Goal: Task Accomplishment & Management: Complete application form

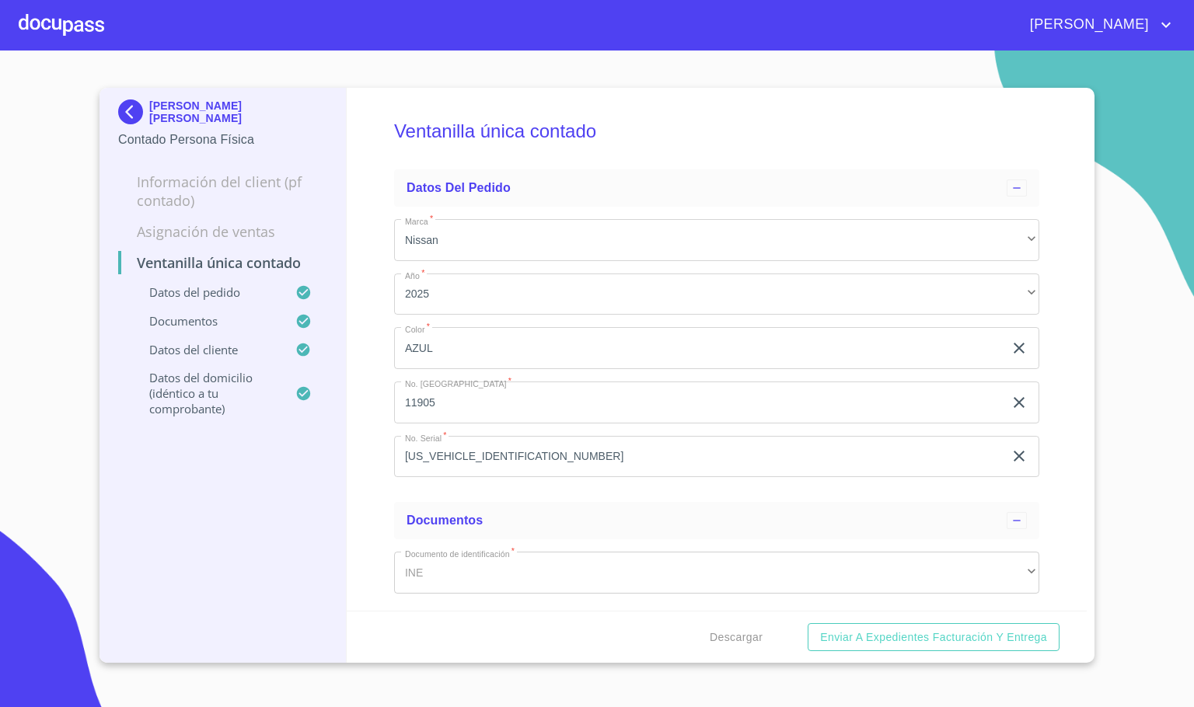
scroll to position [1283, 0]
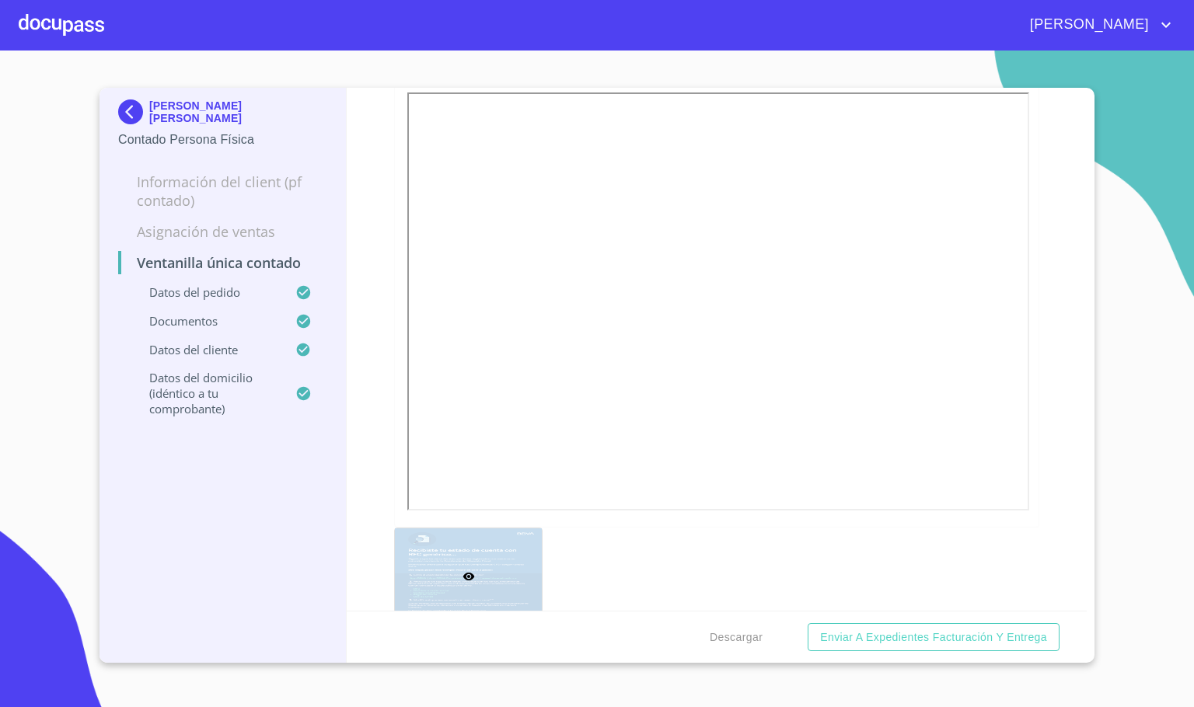
click at [126, 117] on img at bounding box center [133, 111] width 31 height 25
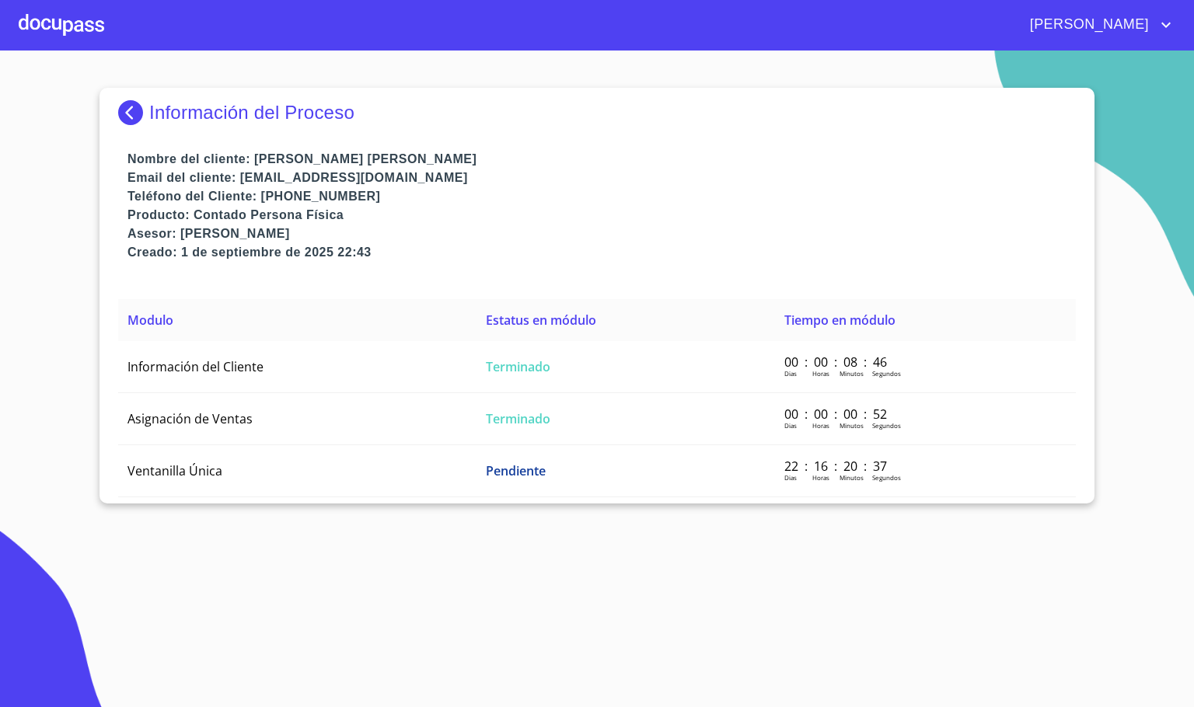
click at [121, 119] on img at bounding box center [133, 112] width 31 height 25
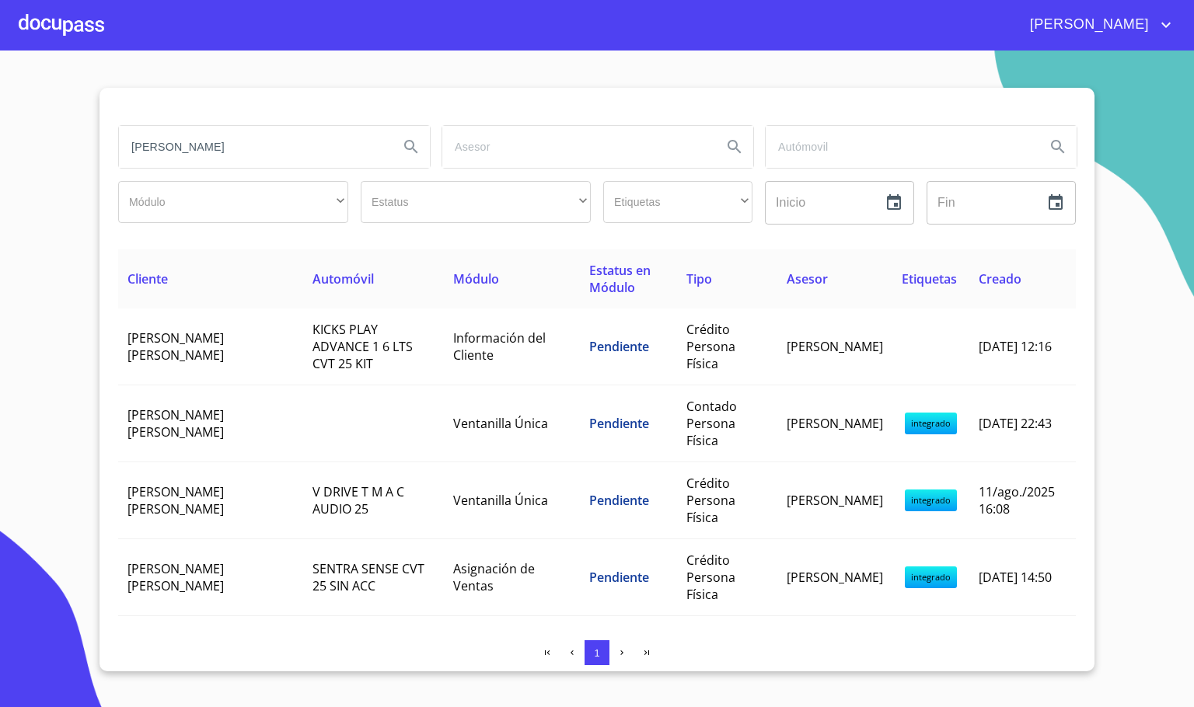
drag, startPoint x: 208, startPoint y: 147, endPoint x: 54, endPoint y: 149, distance: 153.9
click at [54, 149] on section "[PERSON_NAME] ​ ​ Estatus ​ ​ Etiquetas ​ ​ Inicio ​ Fin ​ Cliente Automóvil Mó…" at bounding box center [597, 379] width 1194 height 657
type input "[PERSON_NAME]"
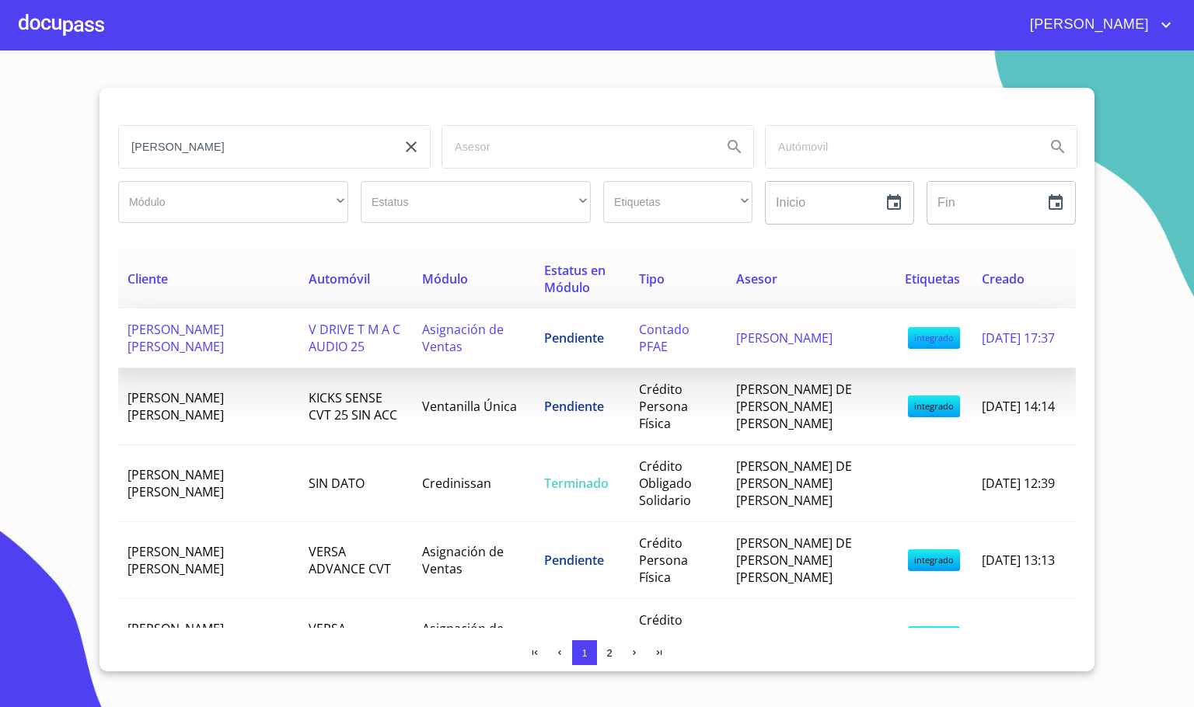
click at [322, 347] on span "V DRIVE T M A C AUDIO 25" at bounding box center [355, 338] width 92 height 34
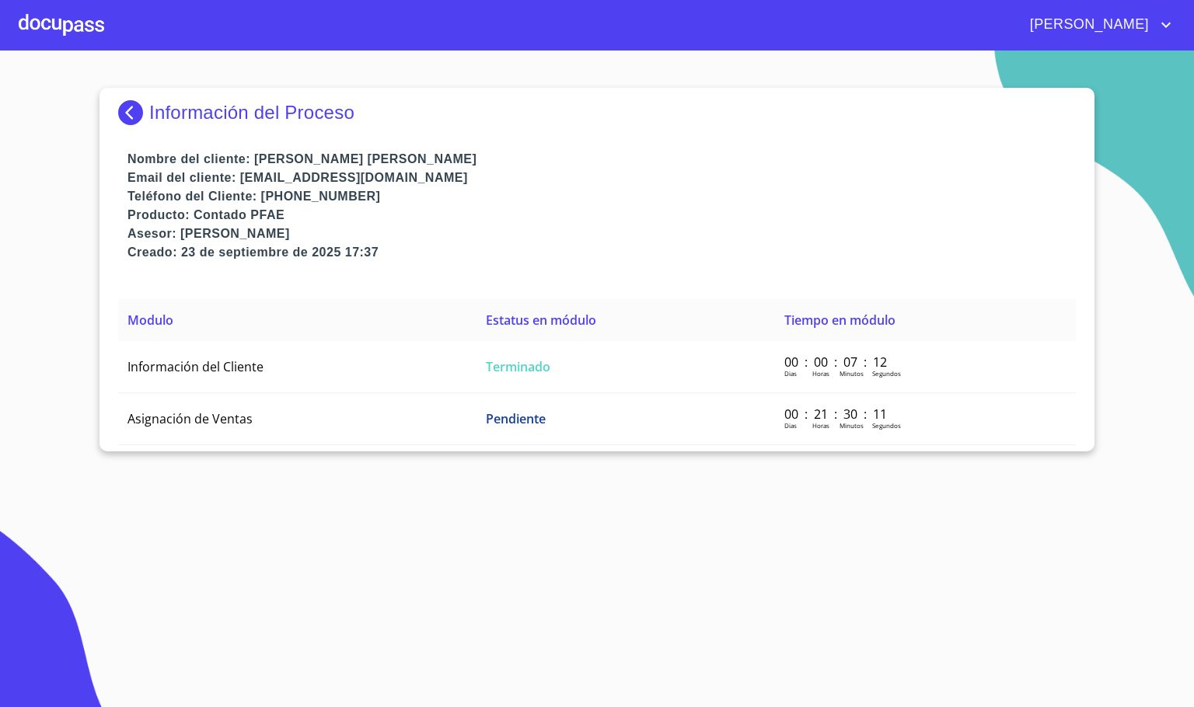
click at [118, 110] on img at bounding box center [133, 112] width 31 height 25
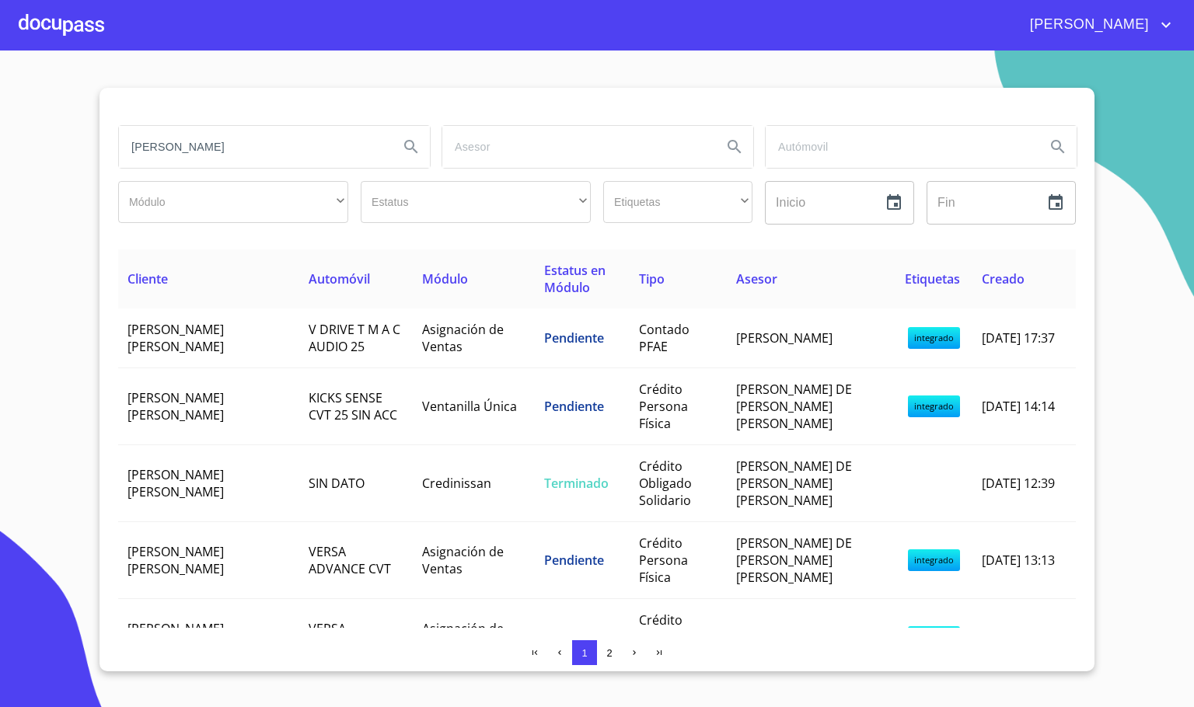
click at [313, 149] on input "[PERSON_NAME]" at bounding box center [252, 147] width 267 height 42
click at [306, 345] on td "V DRIVE T M A C AUDIO 25" at bounding box center [355, 339] width 113 height 60
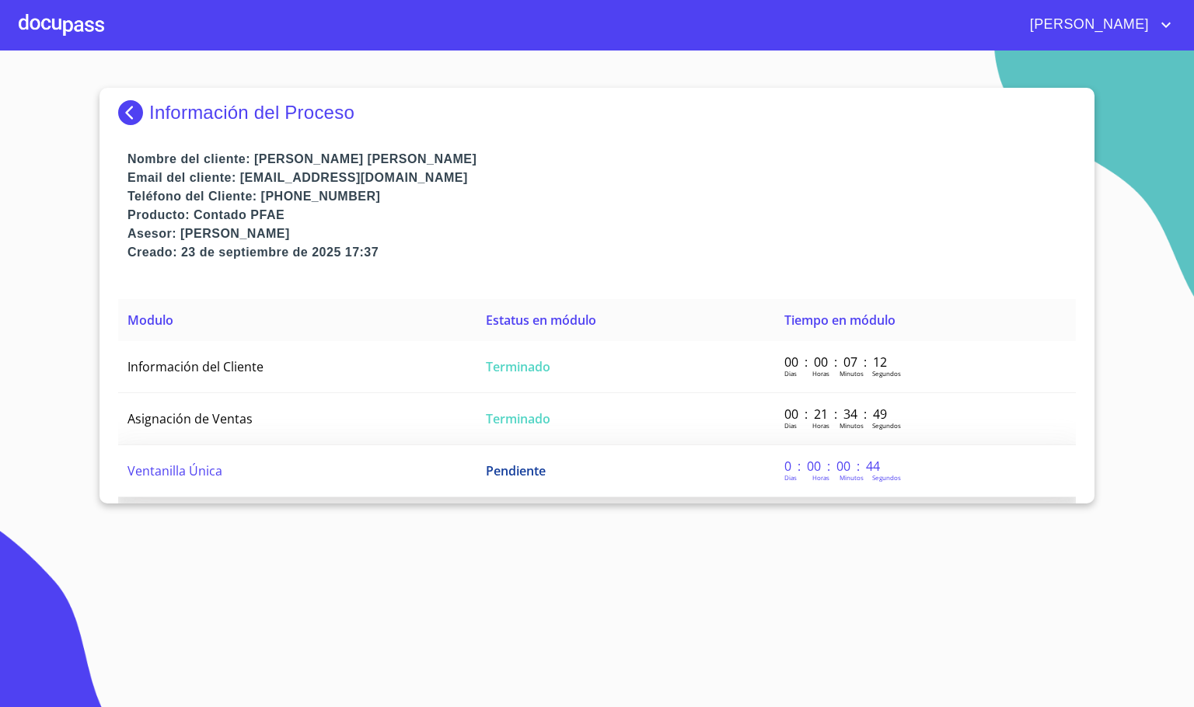
click at [280, 471] on td "Ventanilla Única" at bounding box center [297, 471] width 358 height 52
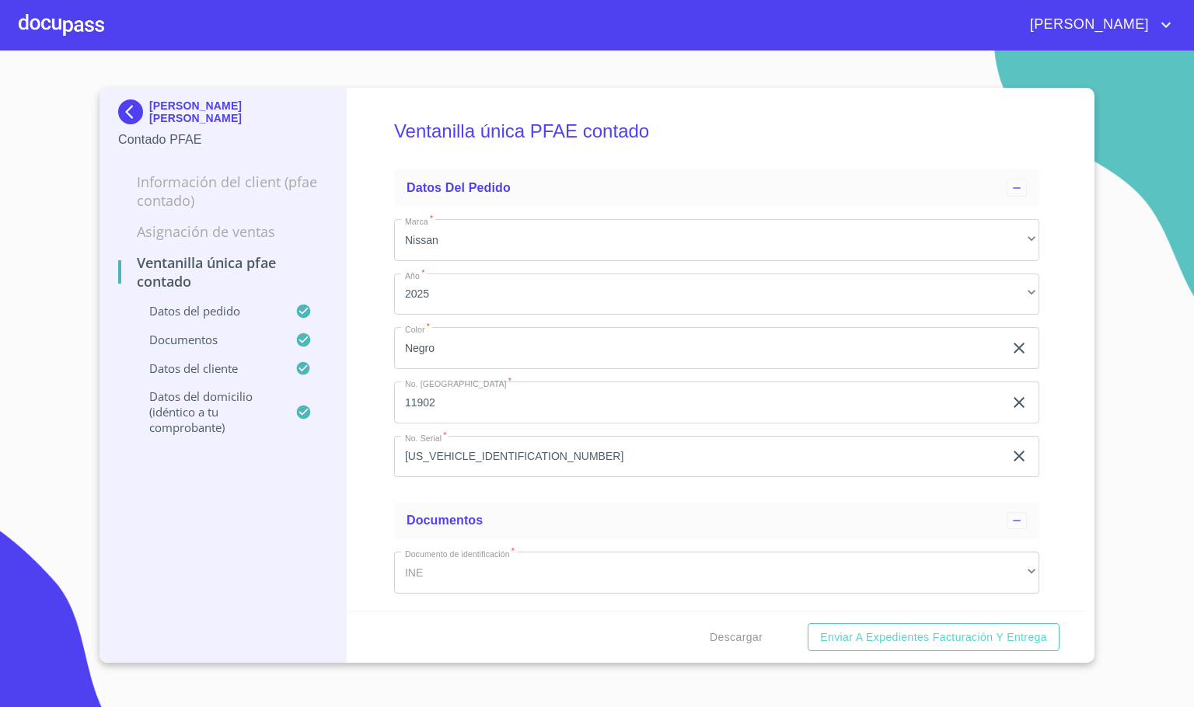
click at [368, 521] on div "Ventanilla única PFAE contado Datos del pedido Marca   * Nissan ​ Año   * 2025 …" at bounding box center [717, 349] width 741 height 523
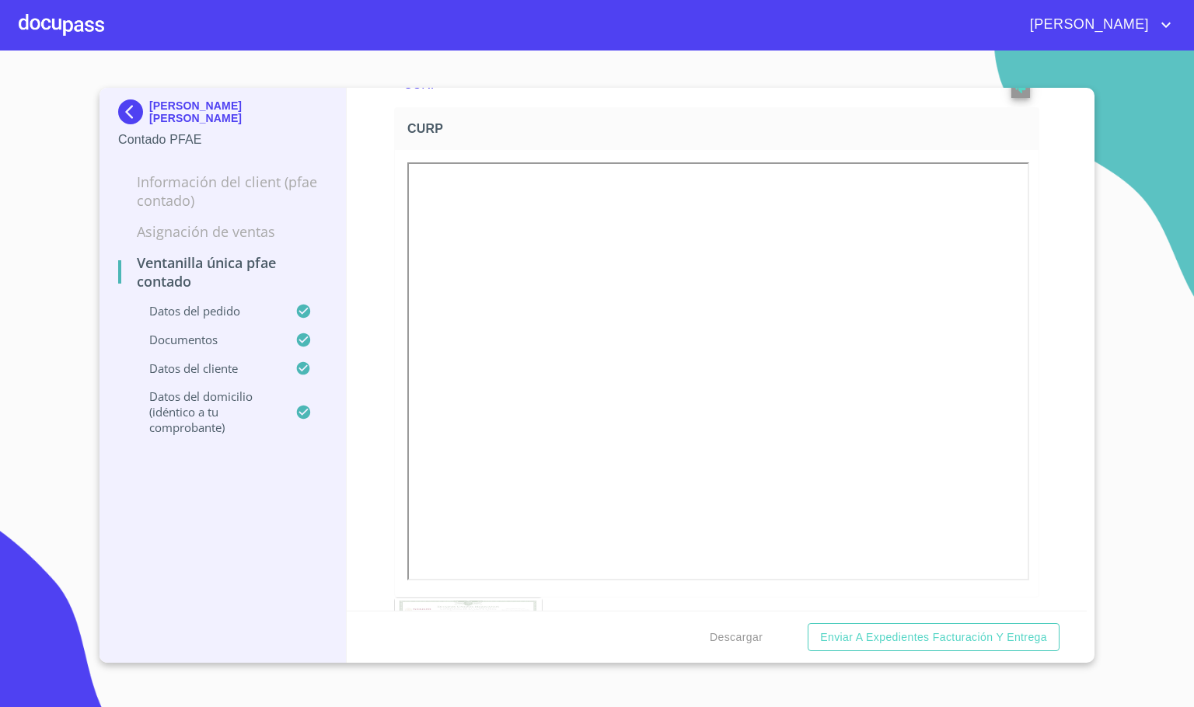
scroll to position [1866, 0]
click at [1011, 133] on button "reject" at bounding box center [1020, 124] width 19 height 19
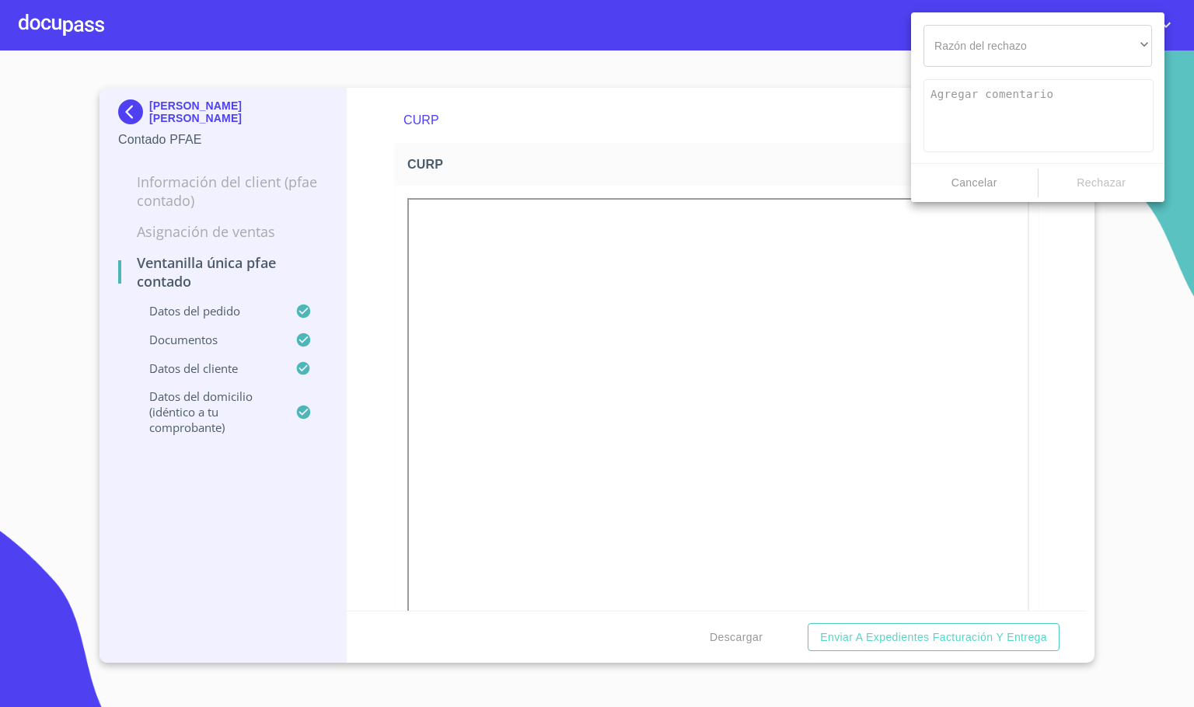
click at [1010, 23] on div "Razón del rechazo ​ ​ Cancelar Rechazar" at bounding box center [1037, 107] width 253 height 190
click at [1015, 40] on div "​" at bounding box center [1037, 46] width 229 height 42
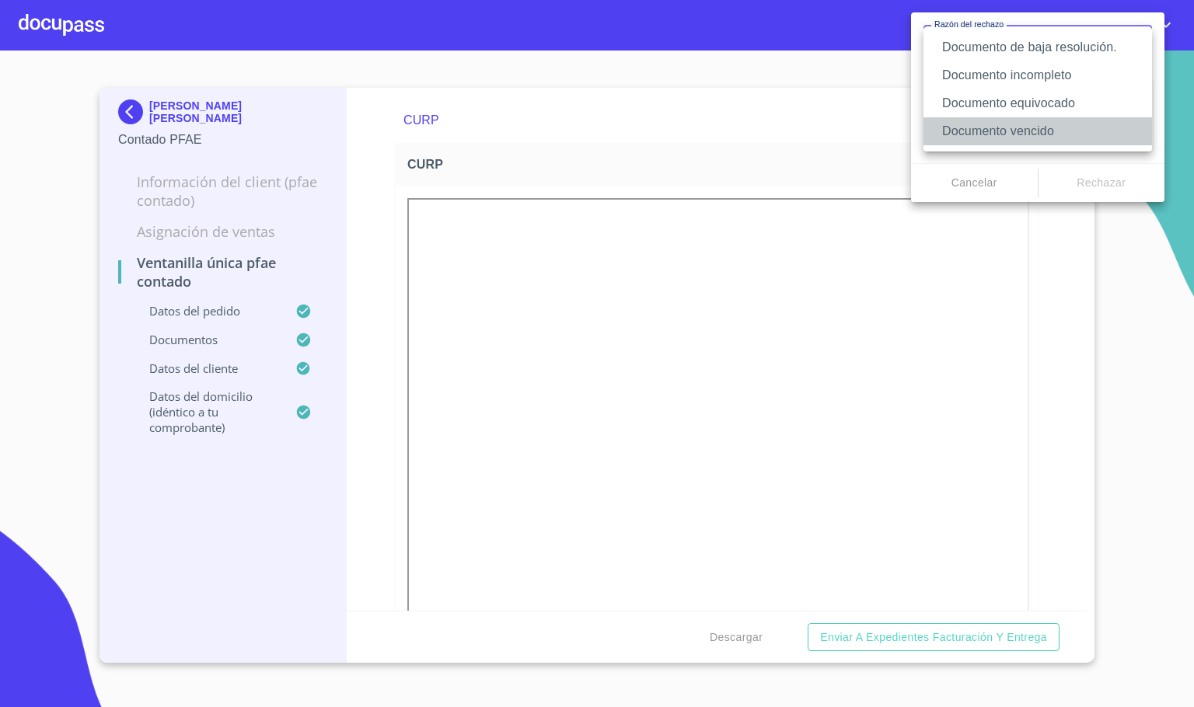
click at [1042, 119] on li "Documento vencido" at bounding box center [1037, 131] width 229 height 28
type textarea "Favor de enviar de nuevo documento con fecha no mayor a 60 días, puede ser foto…"
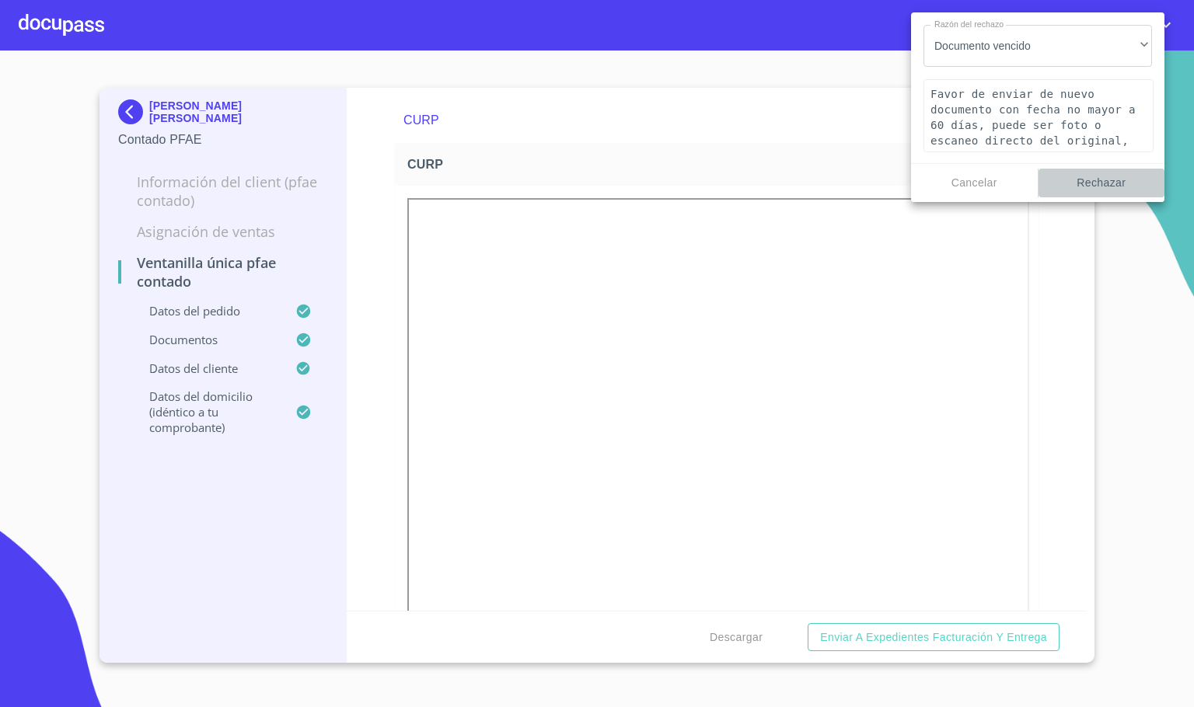
click at [1092, 187] on span "Rechazar" at bounding box center [1102, 182] width 114 height 19
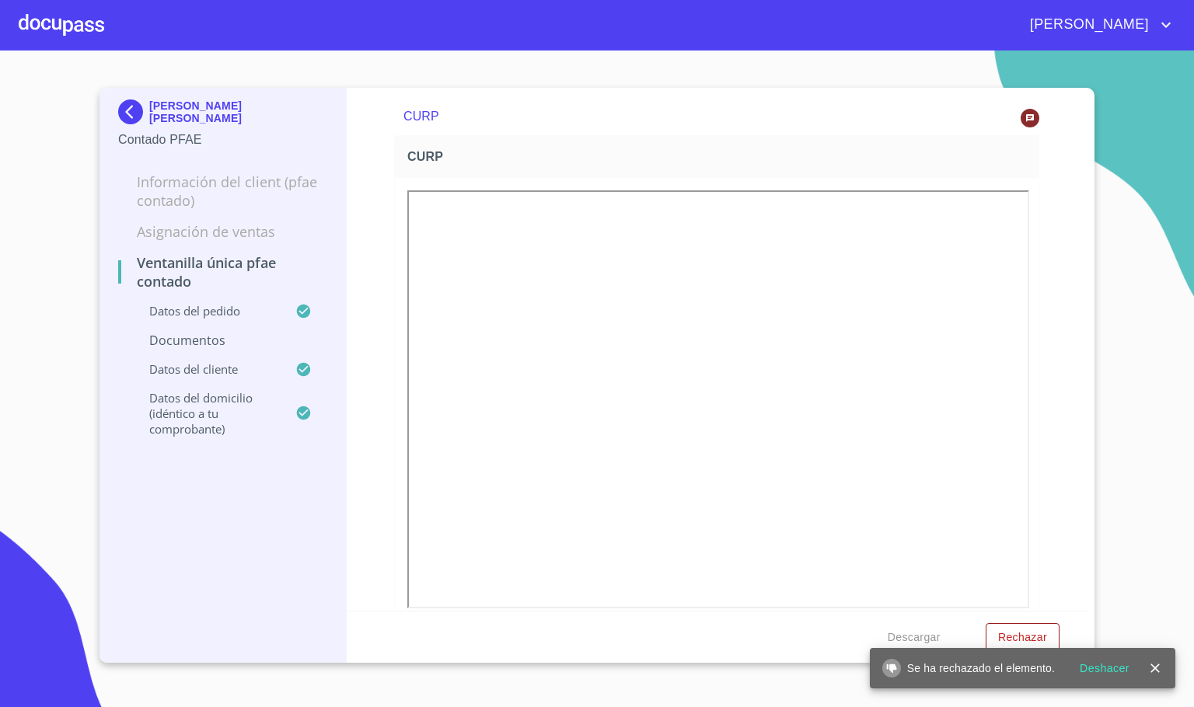
scroll to position [536, 0]
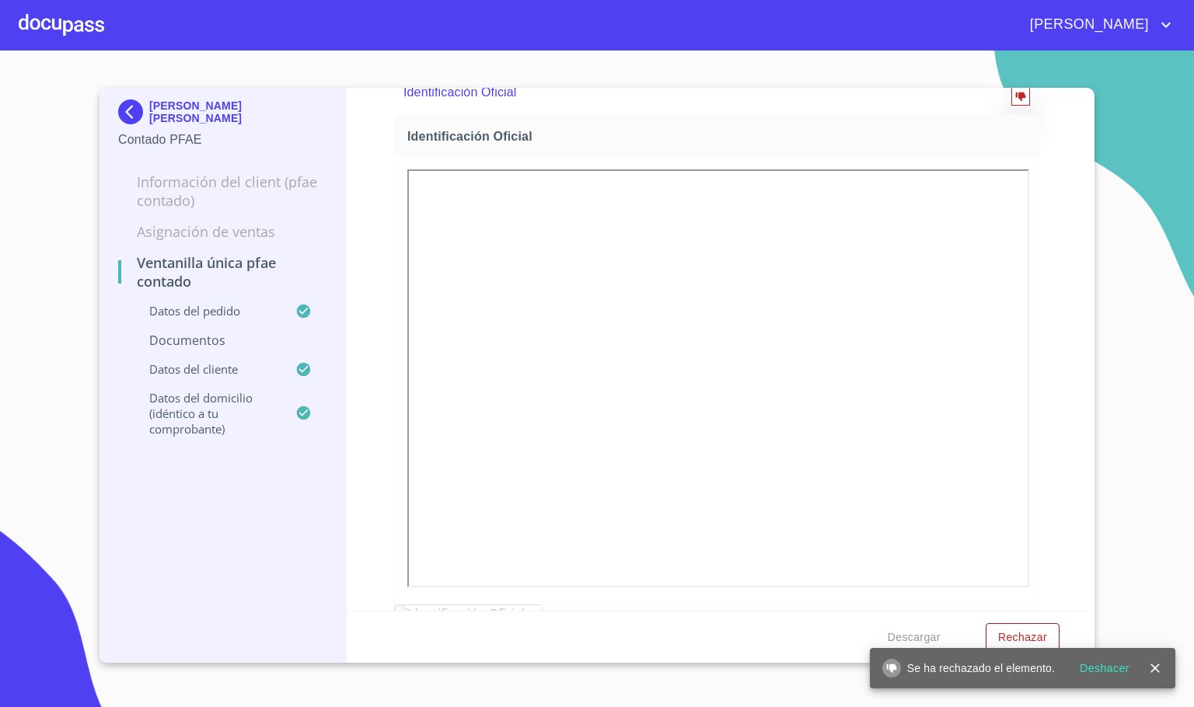
click at [1015, 102] on icon "reject" at bounding box center [1020, 96] width 11 height 11
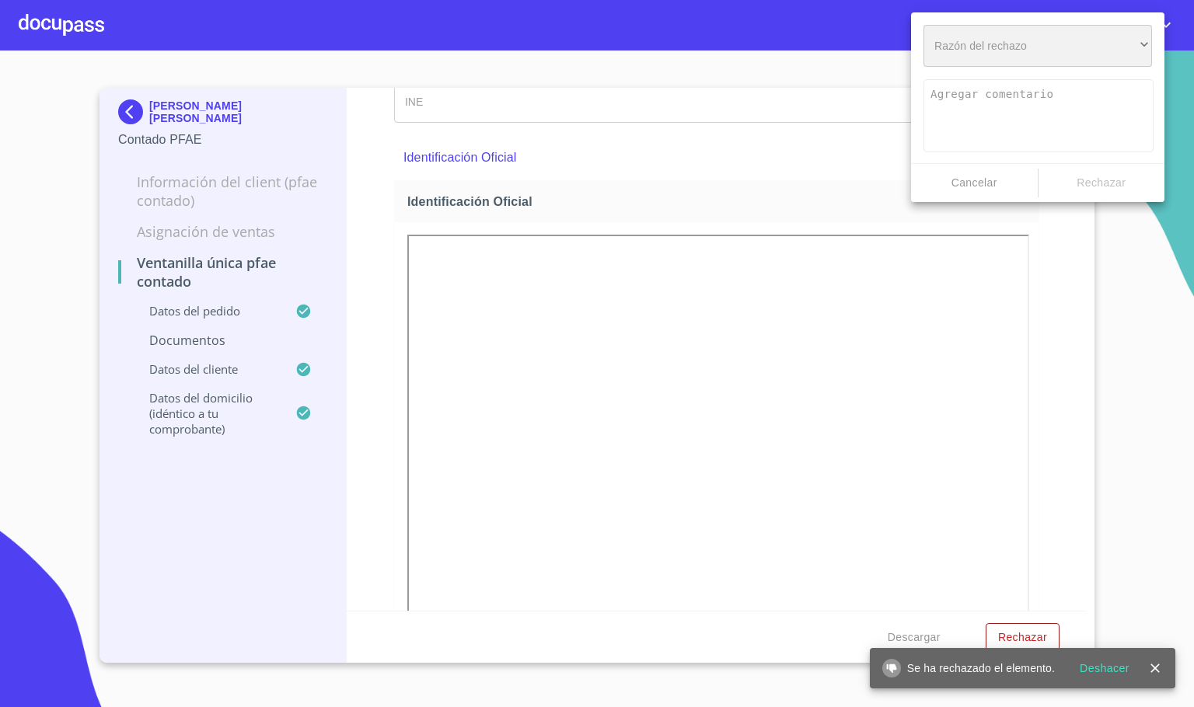
click at [1047, 33] on div "​" at bounding box center [1037, 46] width 229 height 42
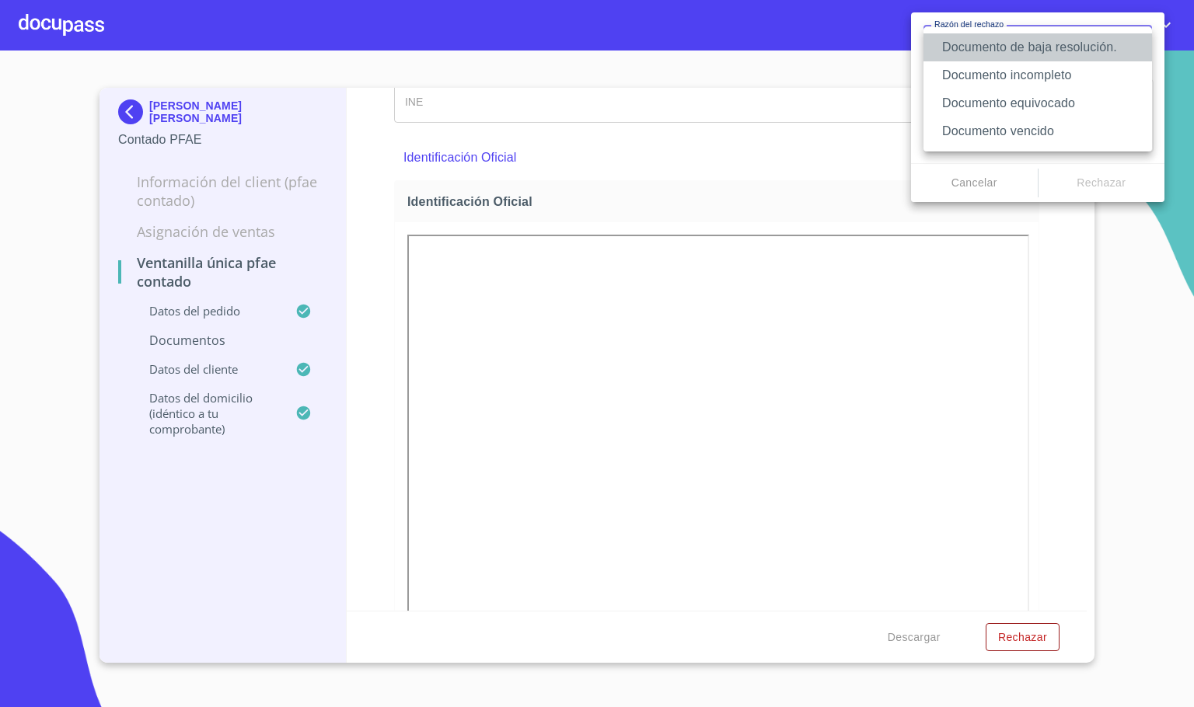
click at [1094, 54] on li "Documento de baja resolución." at bounding box center [1037, 47] width 229 height 28
type textarea "Favor de enviar de nuevo documento perfectamente claro, puede ser foto o escane…"
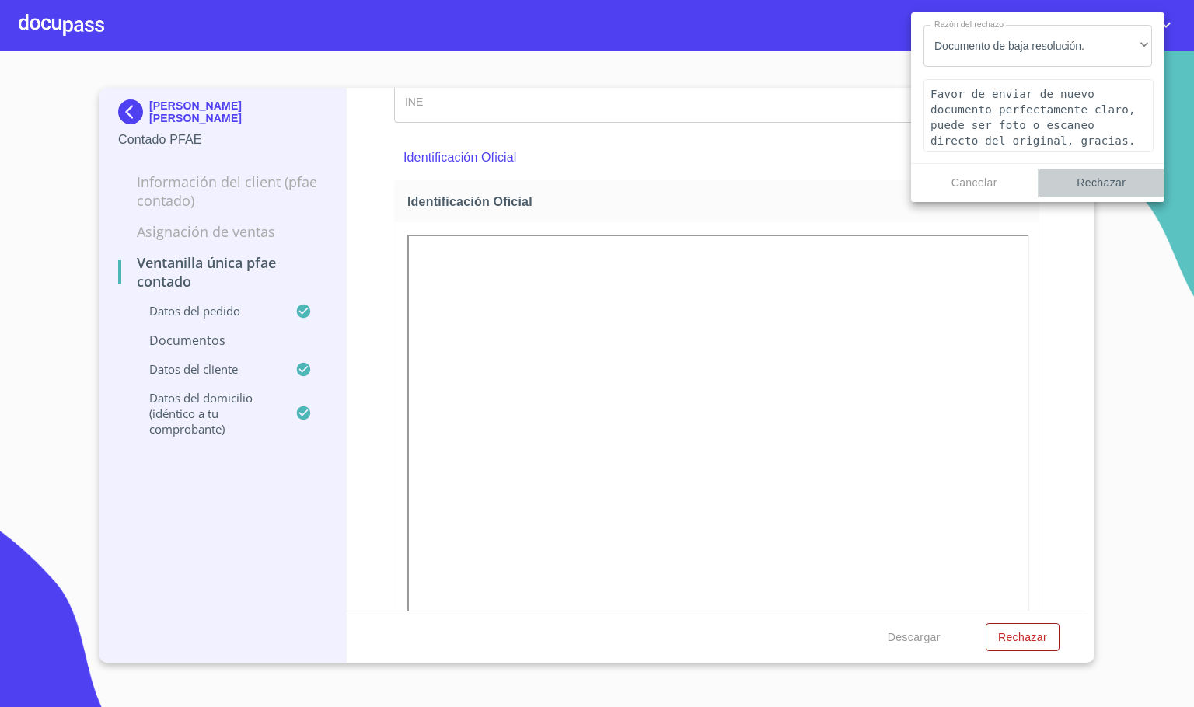
click at [1096, 189] on span "Rechazar" at bounding box center [1102, 182] width 114 height 19
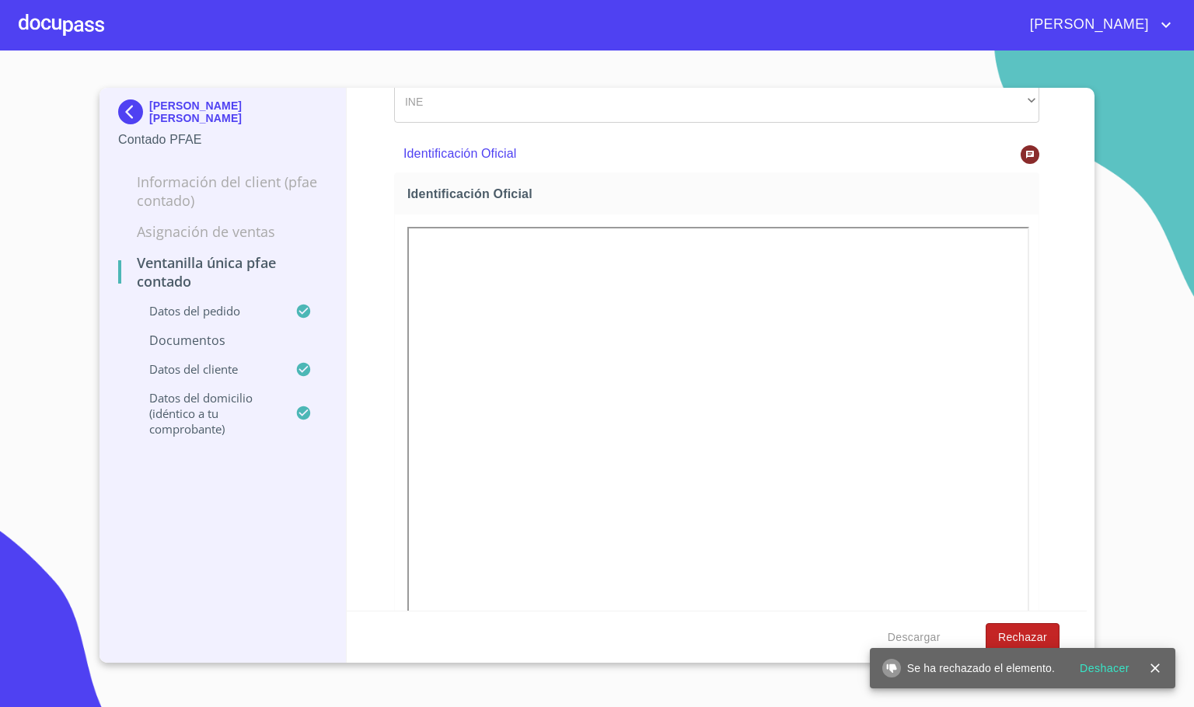
click at [1026, 630] on span "Rechazar" at bounding box center [1022, 637] width 49 height 19
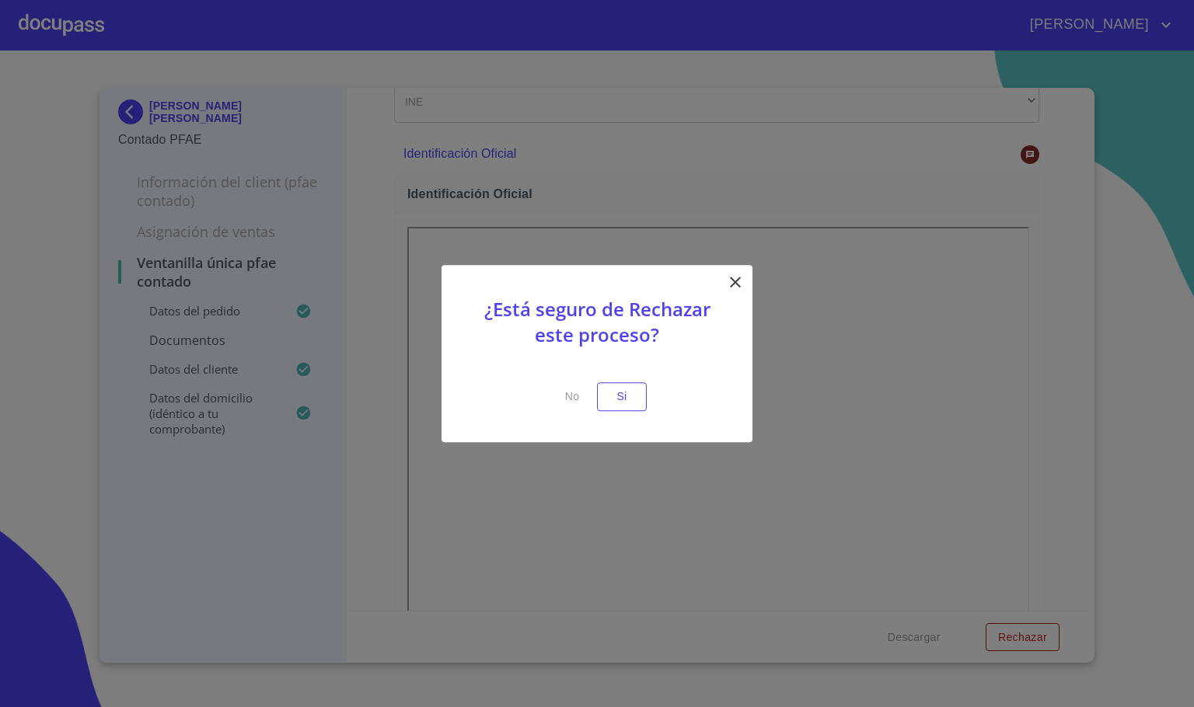
click at [609, 401] on span "Si" at bounding box center [621, 396] width 25 height 19
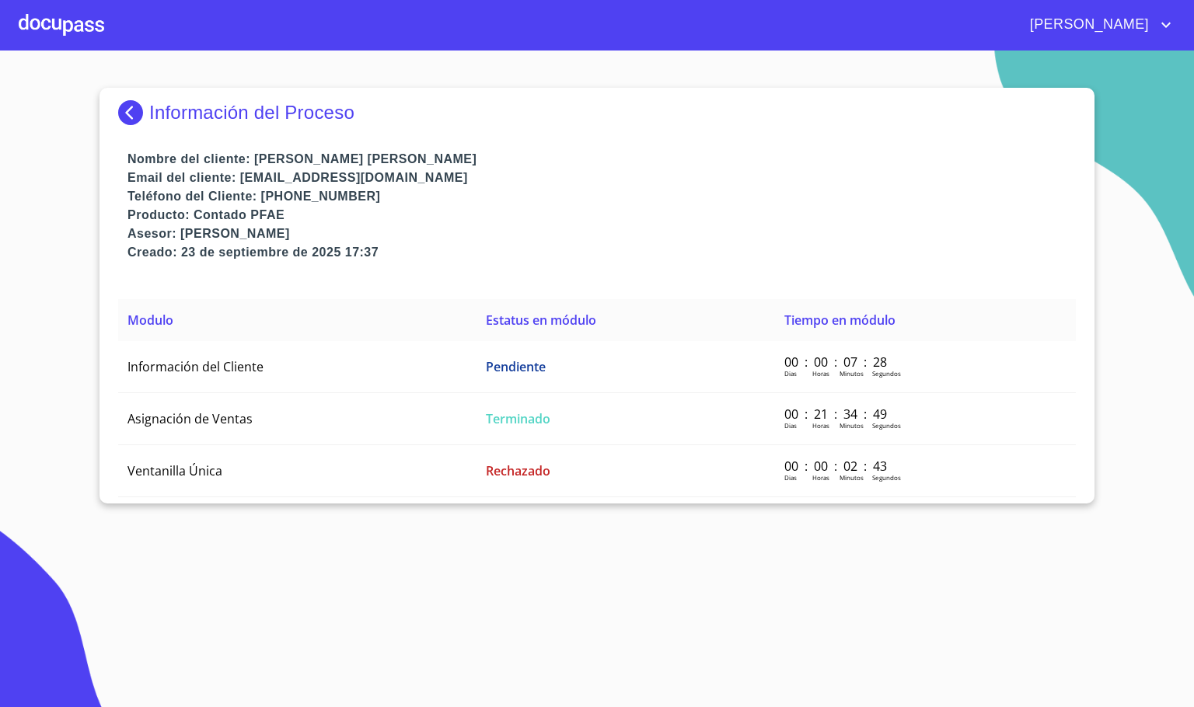
click at [124, 112] on img at bounding box center [133, 112] width 31 height 25
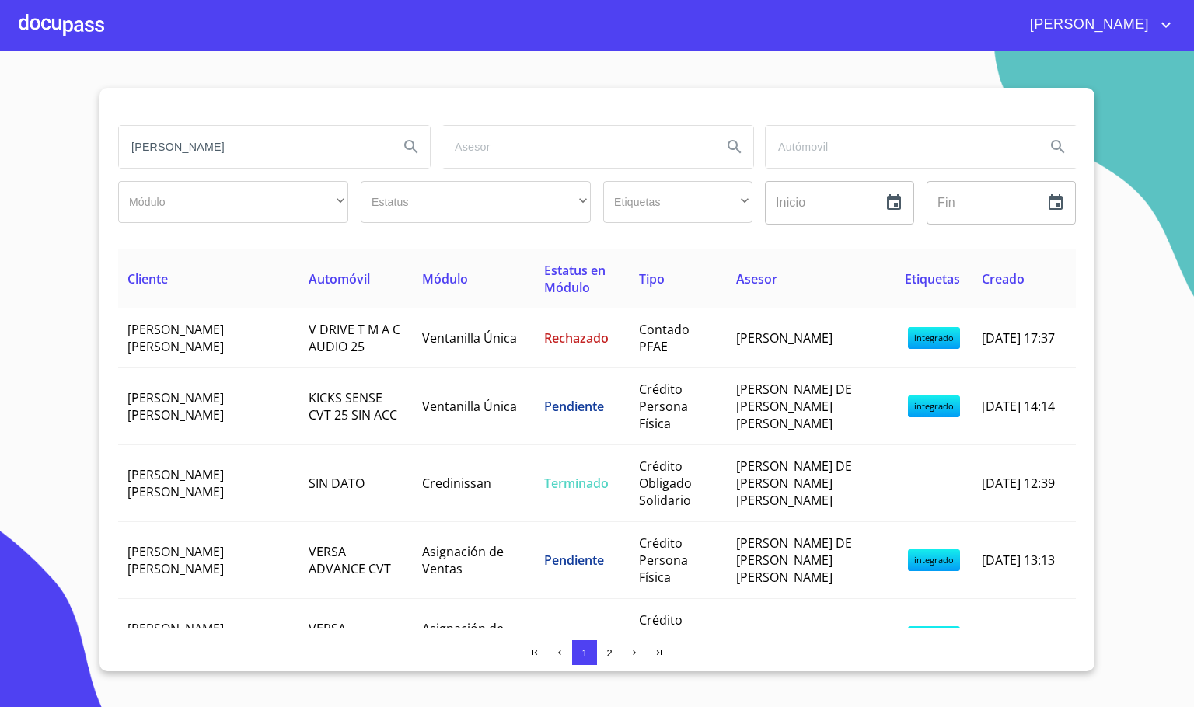
click at [260, 136] on input "eric" at bounding box center [252, 147] width 267 height 42
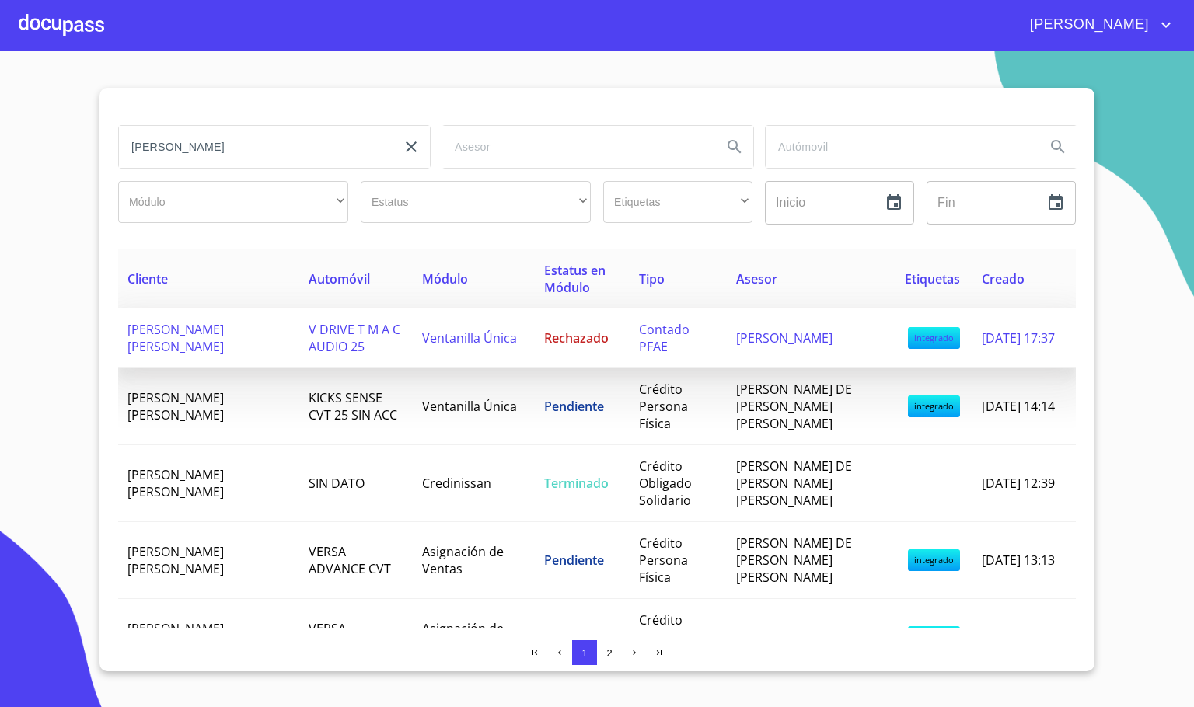
click at [275, 355] on td "ERICK EDUARDO VILLANUEVA MARTINEZ" at bounding box center [208, 339] width 181 height 60
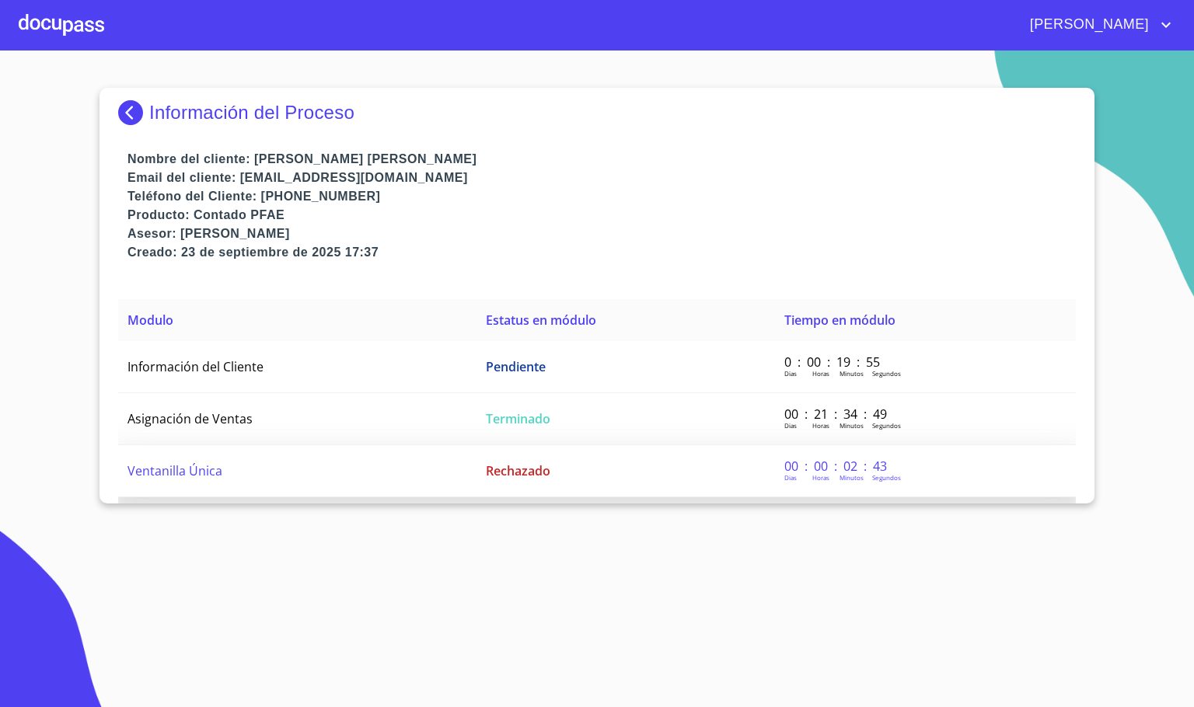
click at [271, 483] on td "Ventanilla Única" at bounding box center [297, 471] width 358 height 52
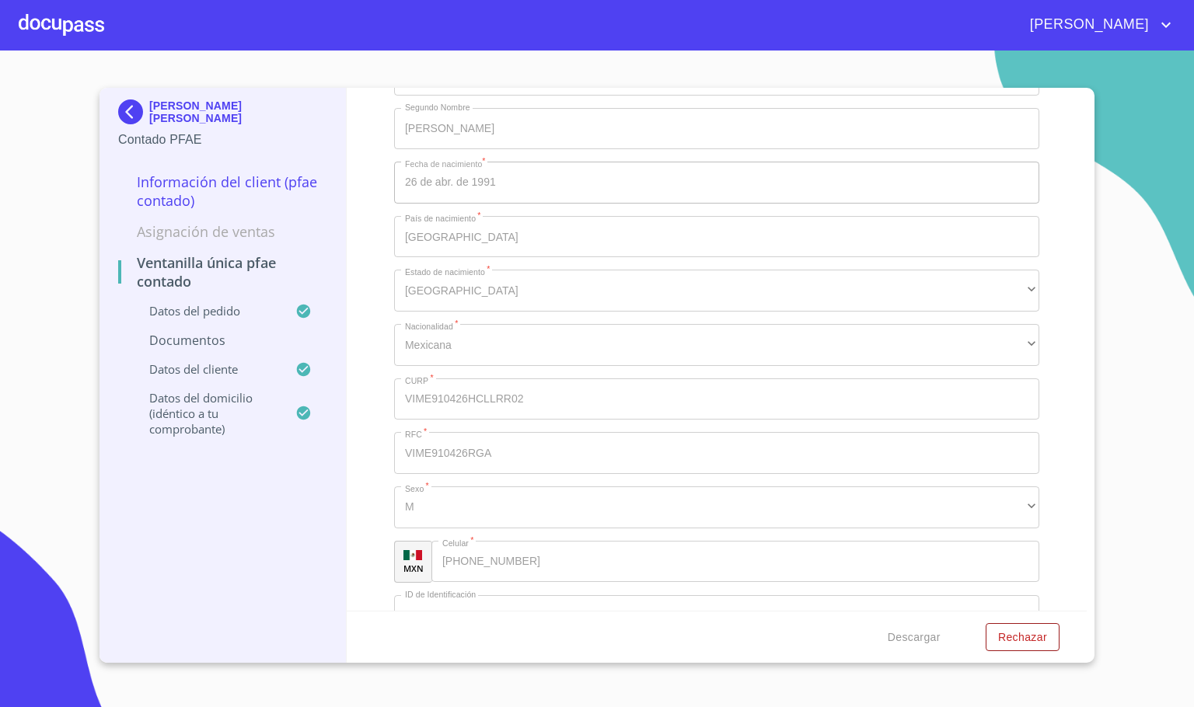
scroll to position [3604, 0]
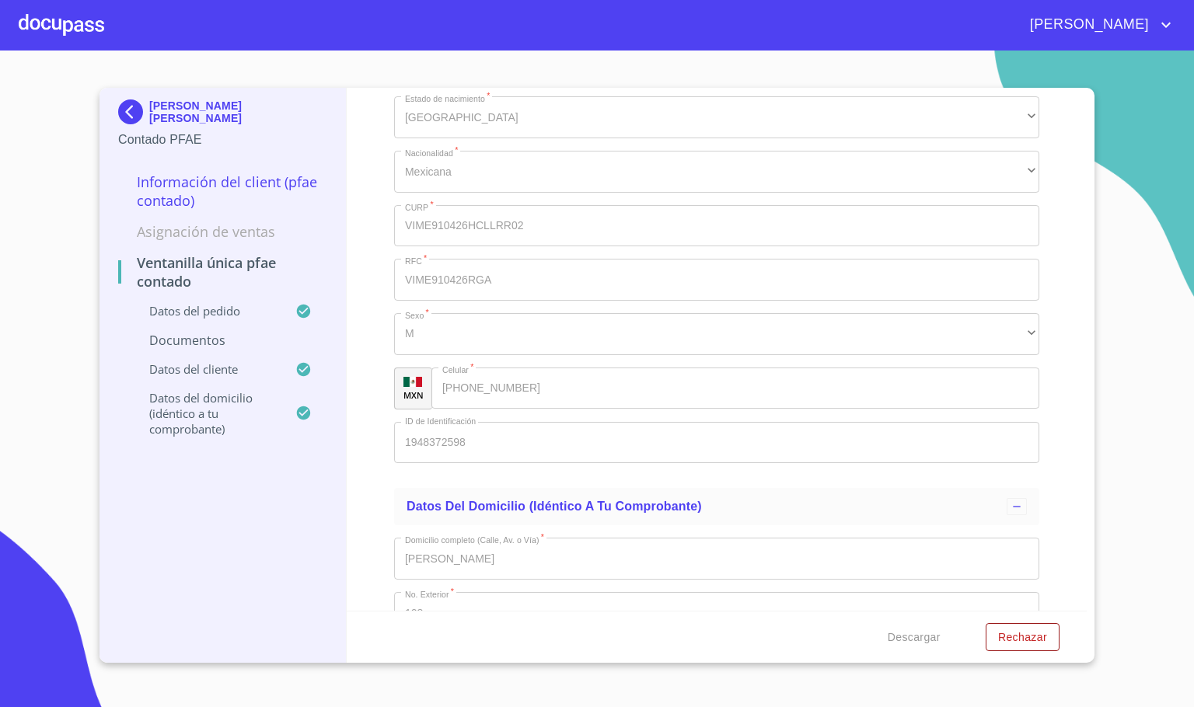
click at [135, 108] on img at bounding box center [133, 111] width 31 height 25
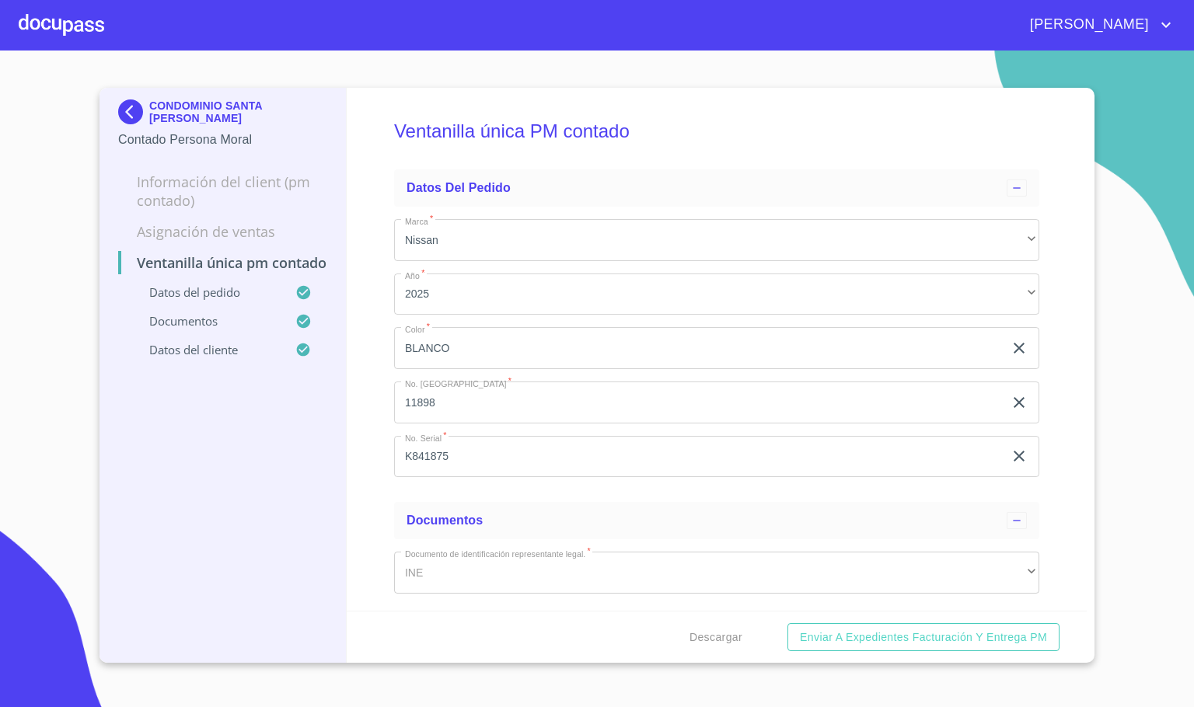
scroll to position [1066, 0]
